Goal: Find specific page/section: Find specific page/section

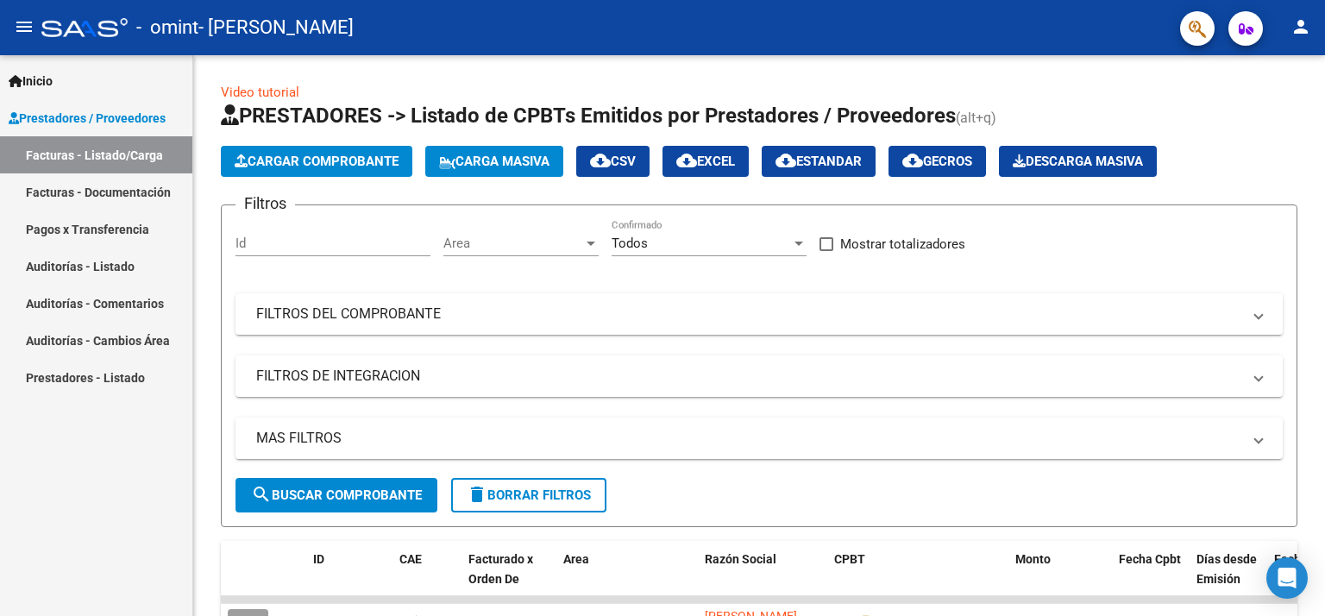
click at [77, 227] on link "Pagos x Transferencia" at bounding box center [96, 229] width 192 height 37
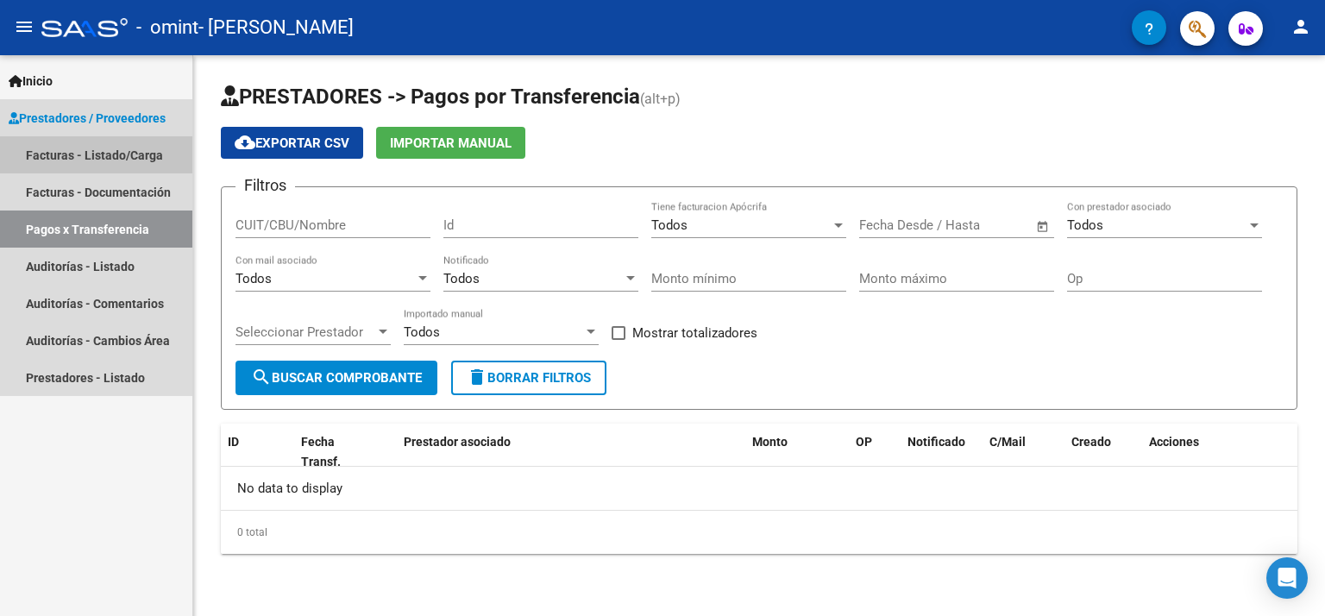
click at [107, 147] on link "Facturas - Listado/Carga" at bounding box center [96, 154] width 192 height 37
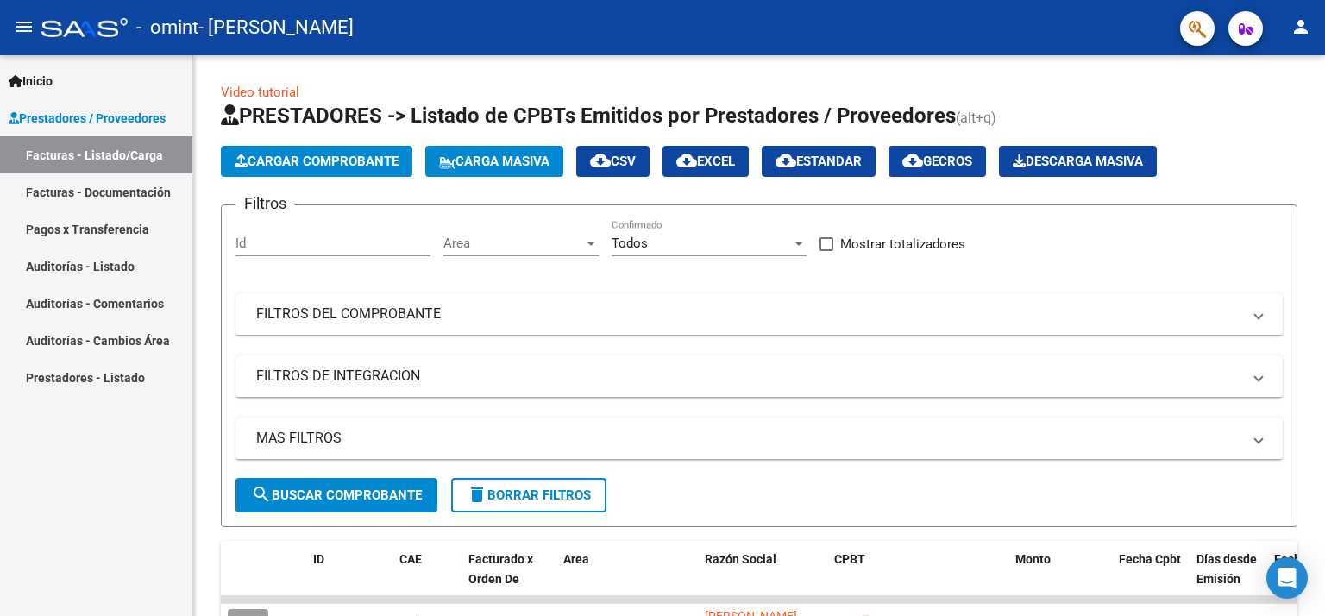
click at [123, 113] on span "Prestadores / Proveedores" at bounding box center [87, 118] width 157 height 19
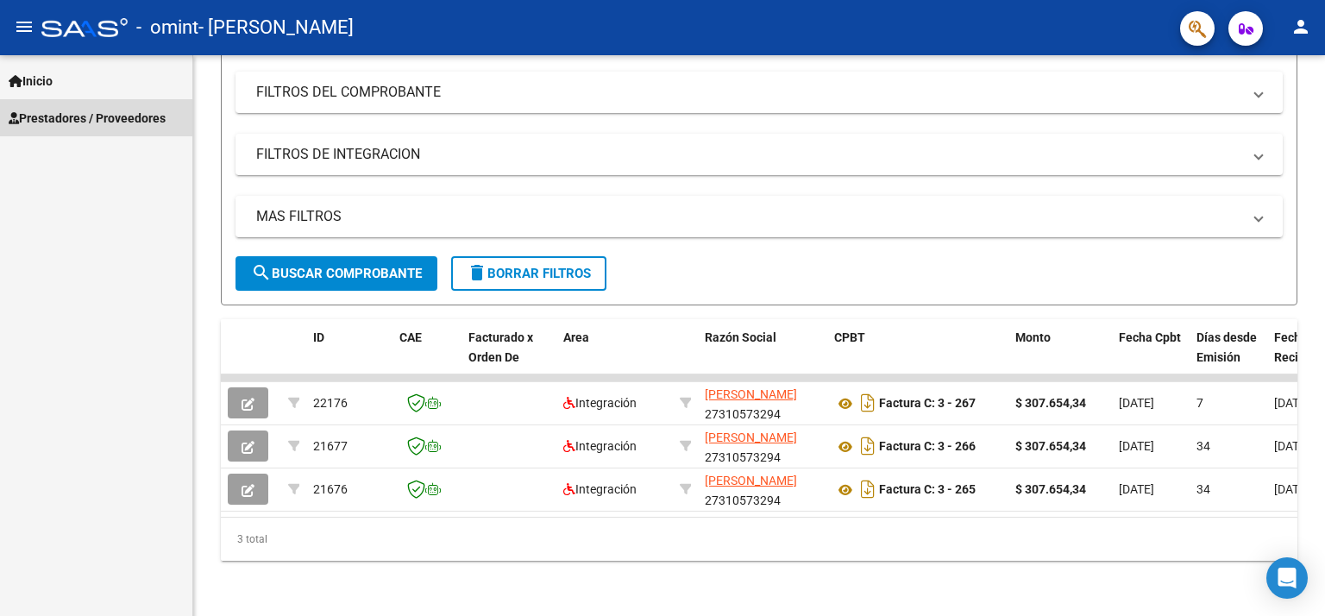
click at [69, 110] on span "Prestadores / Proveedores" at bounding box center [87, 118] width 157 height 19
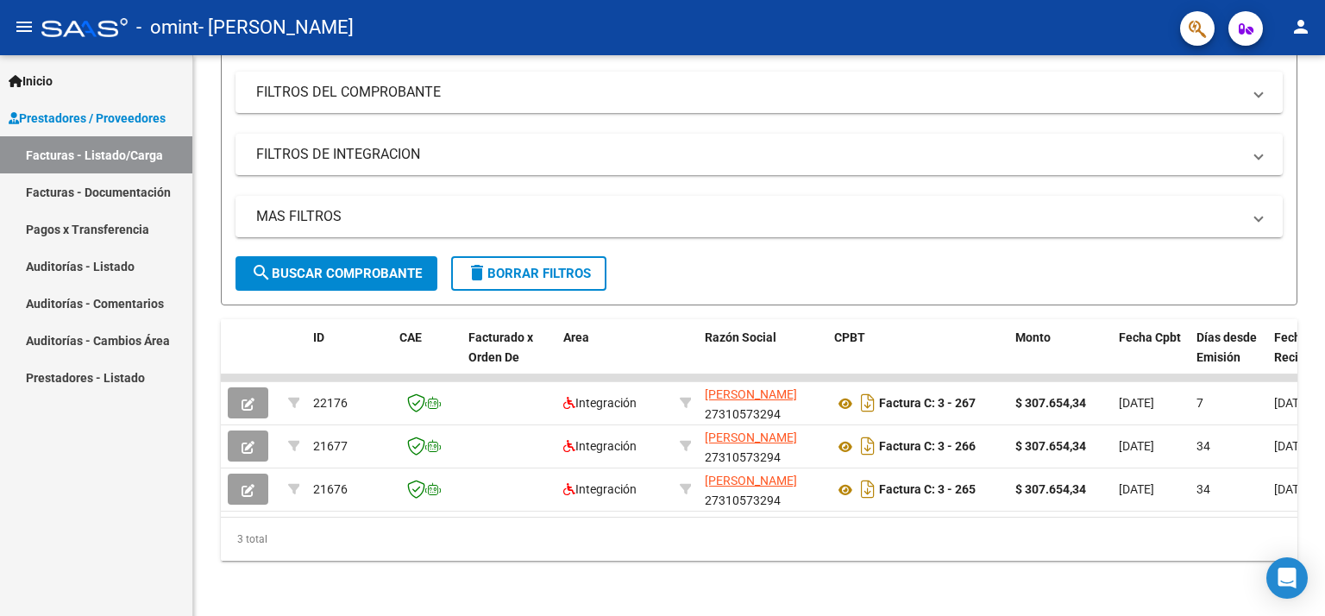
click at [83, 230] on link "Pagos x Transferencia" at bounding box center [96, 229] width 192 height 37
